Goal: Find specific page/section: Find specific page/section

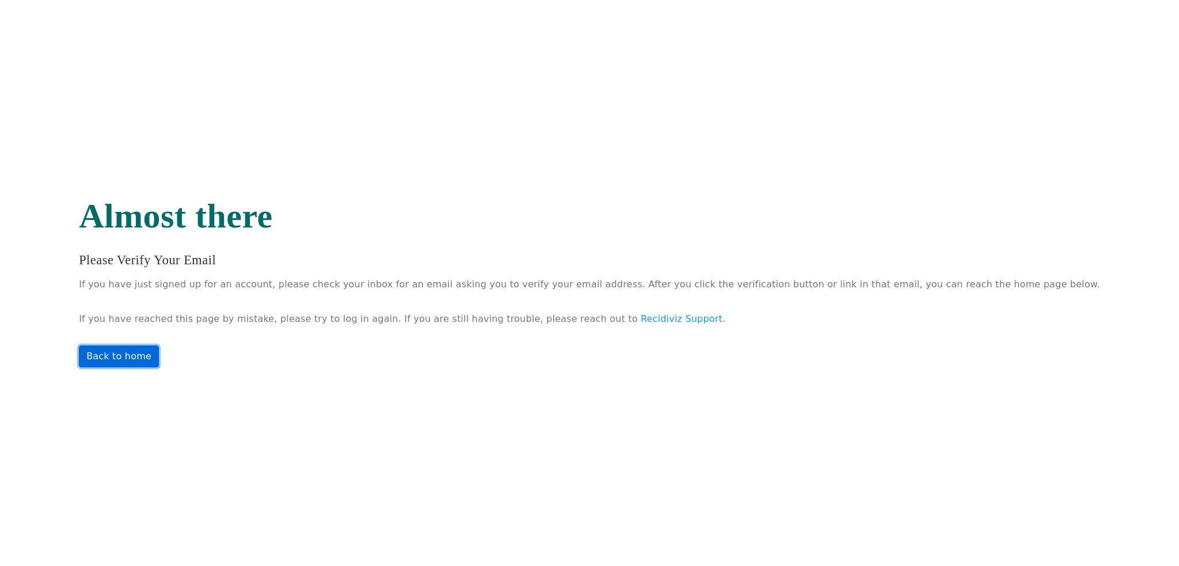
click at [159, 351] on link "Back to home" at bounding box center [119, 356] width 80 height 22
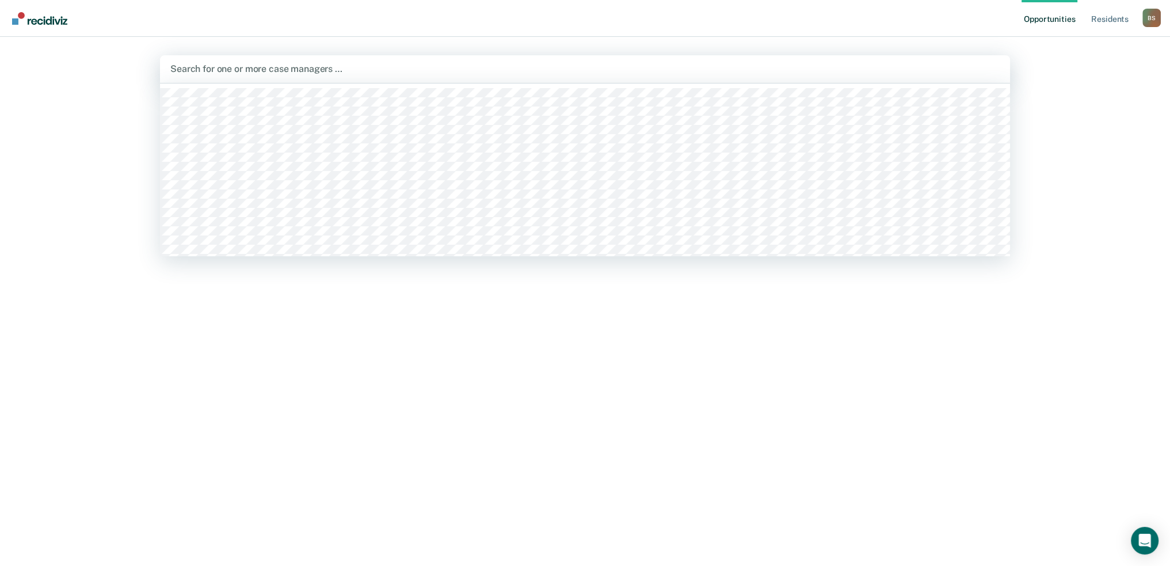
click at [238, 71] on div at bounding box center [585, 68] width 830 height 13
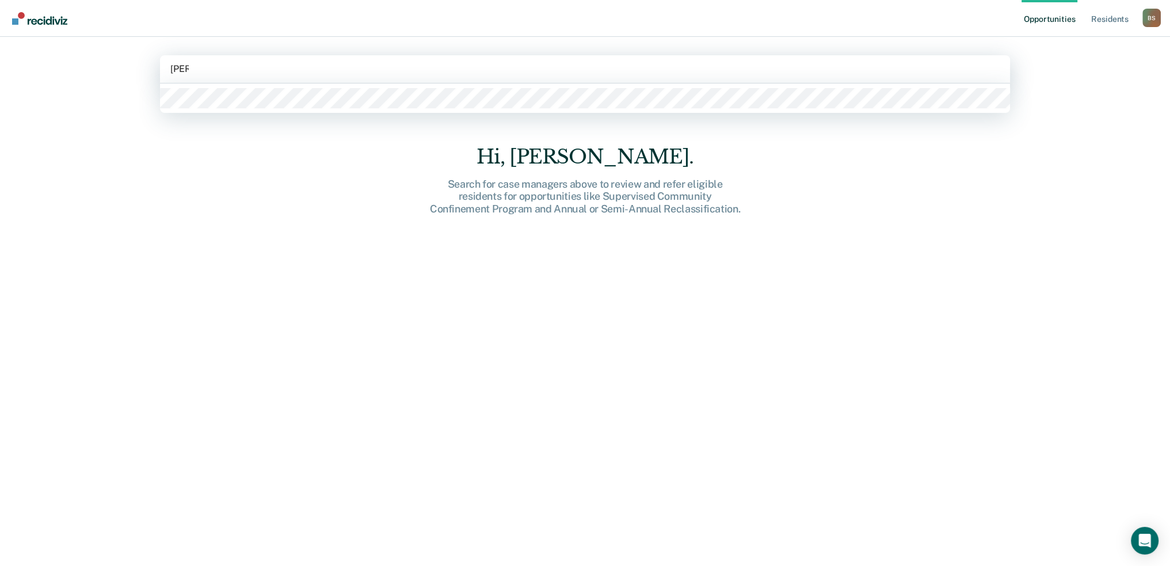
type input "[PERSON_NAME]"
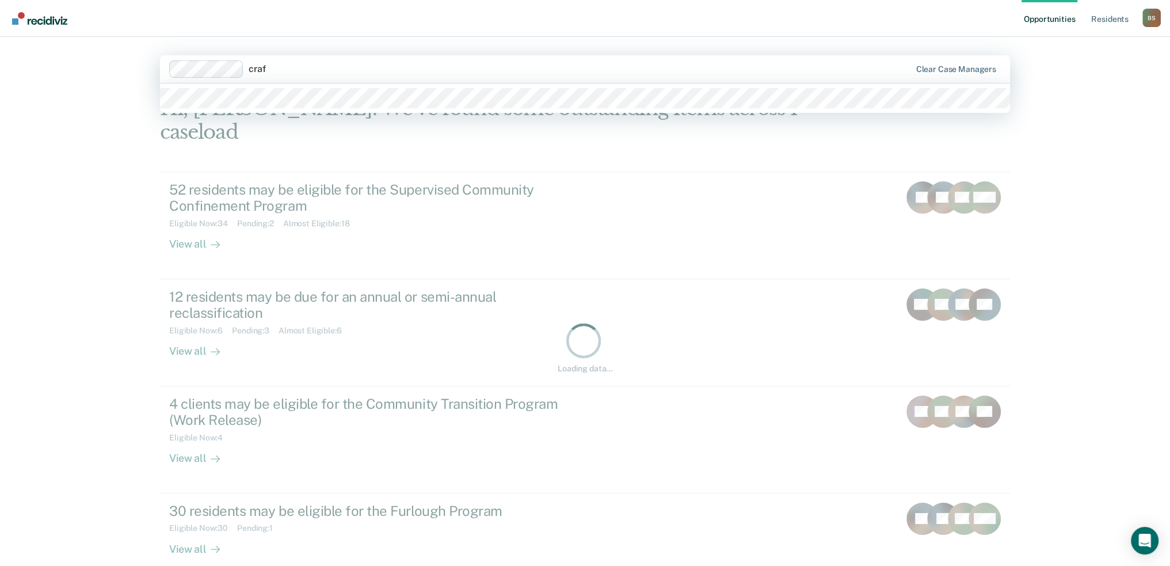
type input "[PERSON_NAME]"
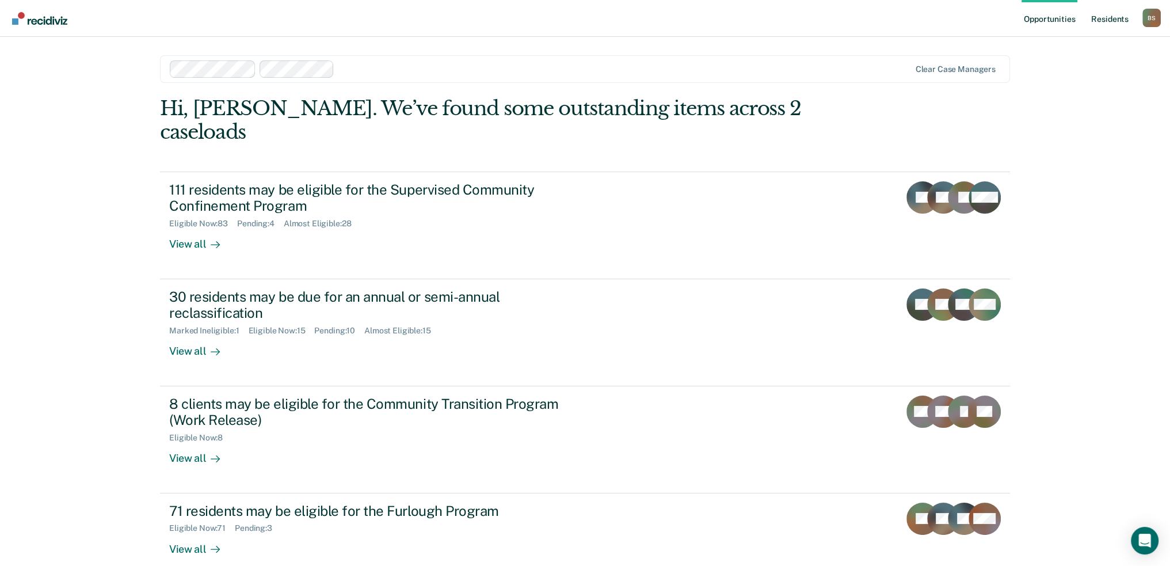
click at [1117, 20] on link "Resident s" at bounding box center [1110, 18] width 42 height 37
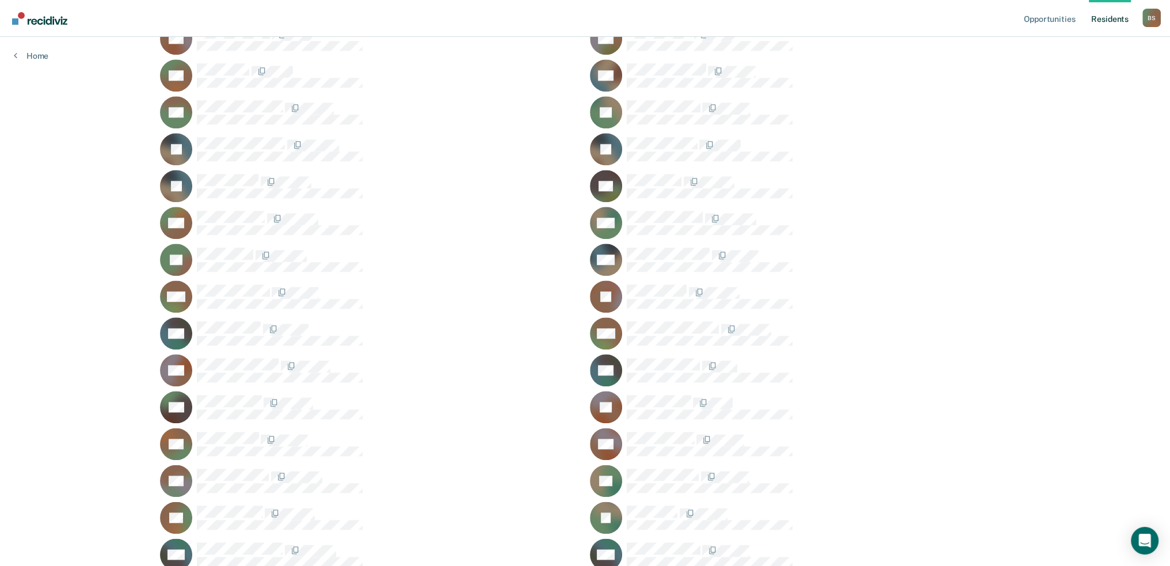
scroll to position [1957, 0]
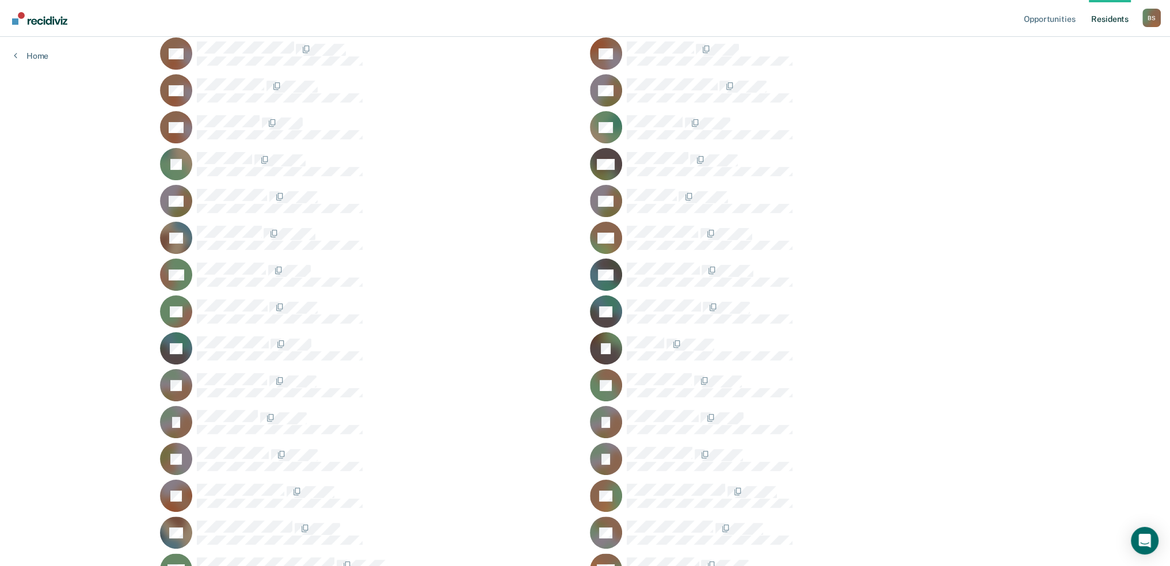
scroll to position [230, 0]
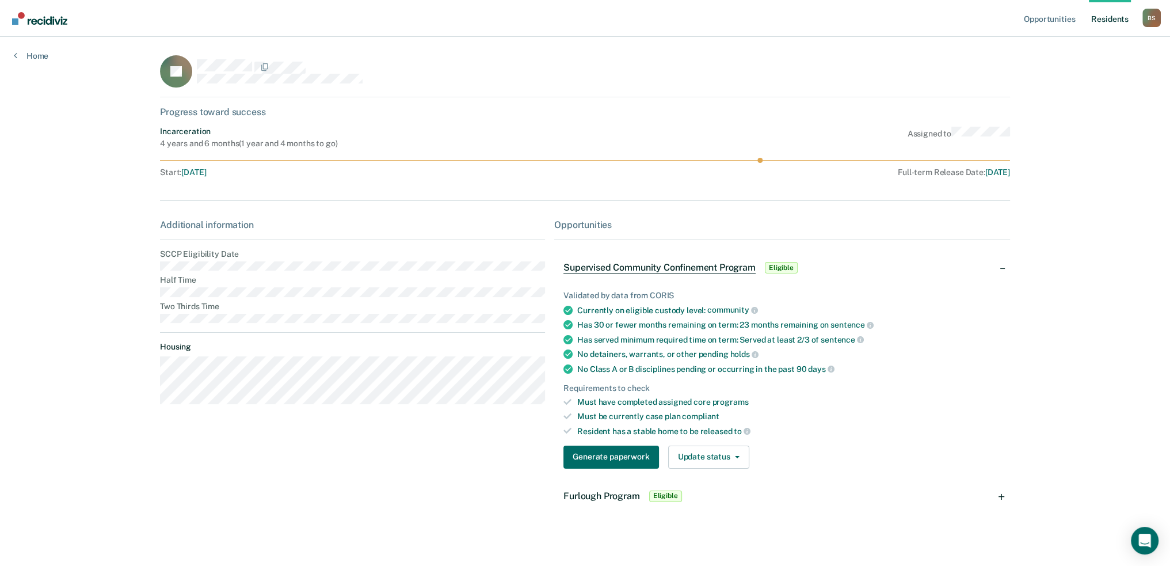
scroll to position [230, 0]
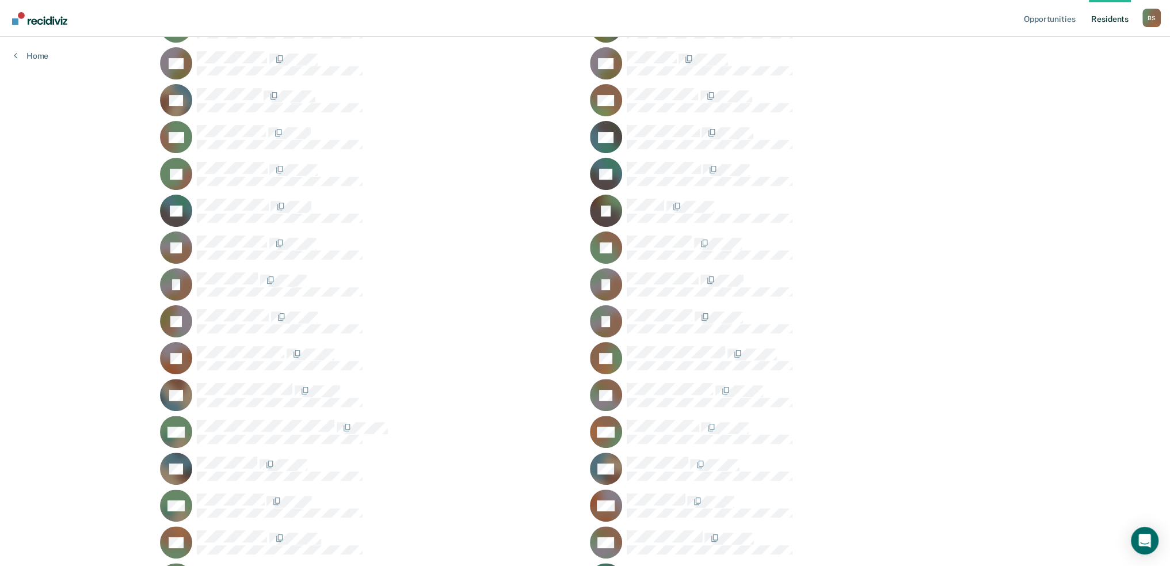
scroll to position [403, 0]
